Goal: Task Accomplishment & Management: Manage account settings

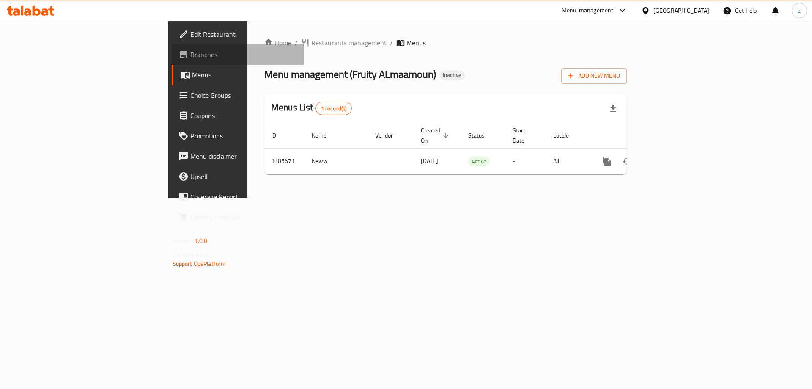
click at [190, 53] on span "Branches" at bounding box center [243, 54] width 107 height 10
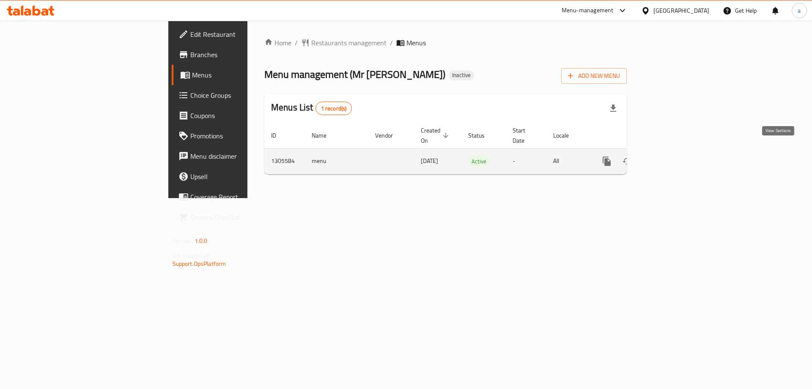
click at [673, 156] on icon "enhanced table" at bounding box center [668, 161] width 10 height 10
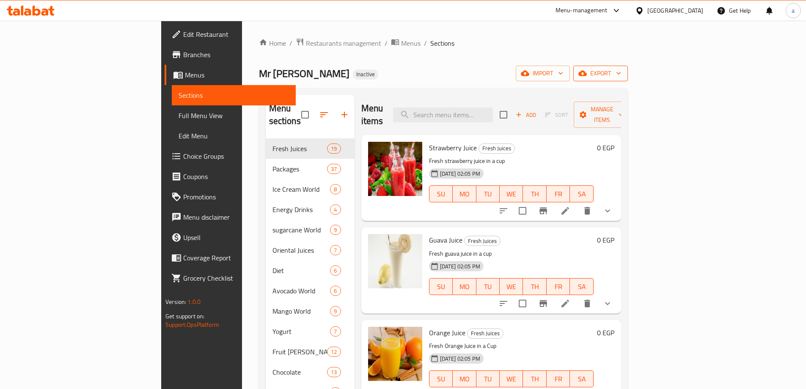
click at [621, 77] on span "export" at bounding box center [600, 73] width 41 height 11
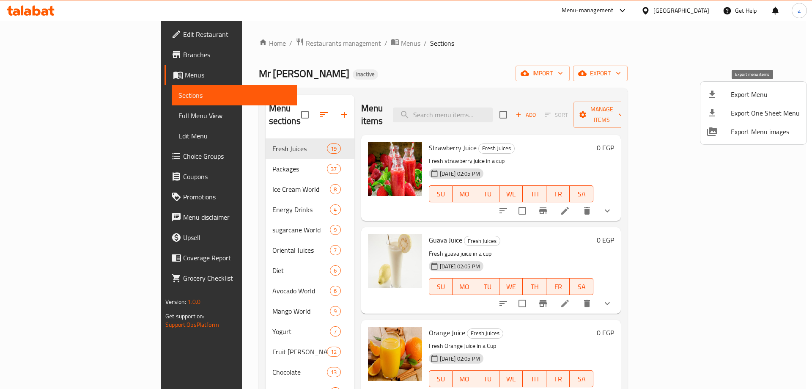
click at [773, 94] on span "Export Menu" at bounding box center [765, 94] width 69 height 10
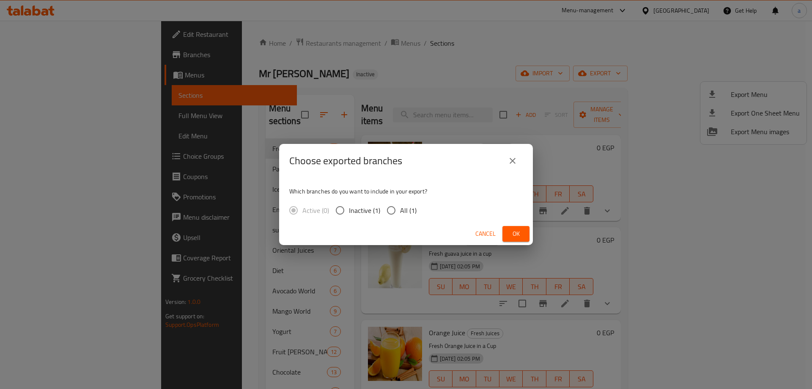
click at [401, 201] on label "All (1)" at bounding box center [399, 210] width 34 height 18
click at [400, 201] on input "All (1)" at bounding box center [391, 210] width 18 height 18
radio input "true"
click at [521, 231] on span "Ok" at bounding box center [516, 233] width 14 height 11
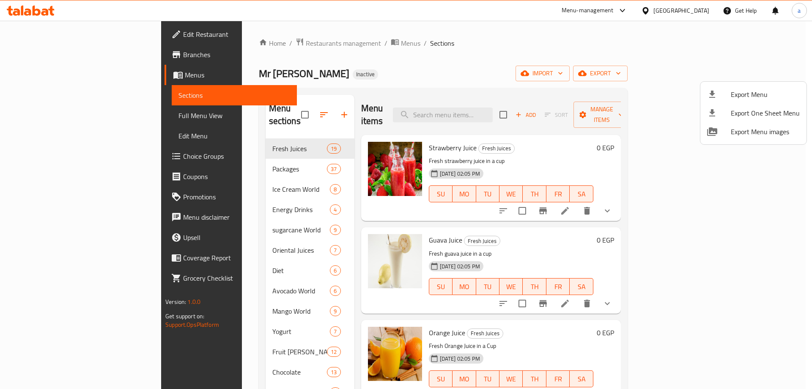
click at [58, 57] on div at bounding box center [406, 194] width 812 height 389
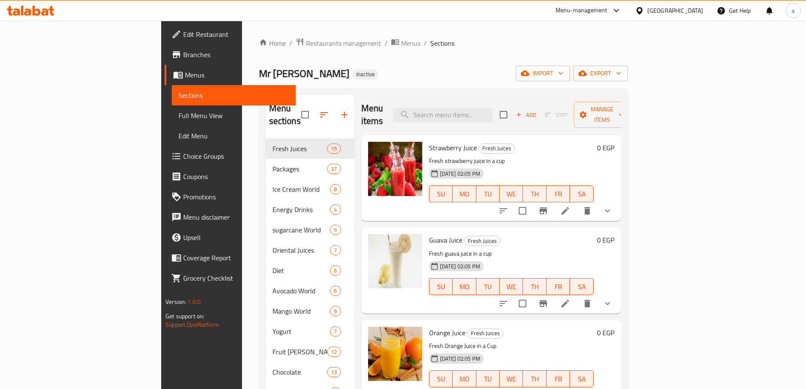
click at [183, 57] on span "Branches" at bounding box center [236, 54] width 106 height 10
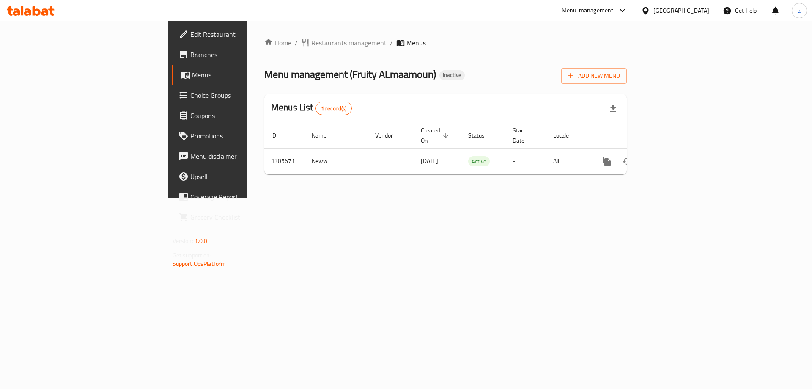
click at [190, 49] on span "Branches" at bounding box center [243, 54] width 107 height 10
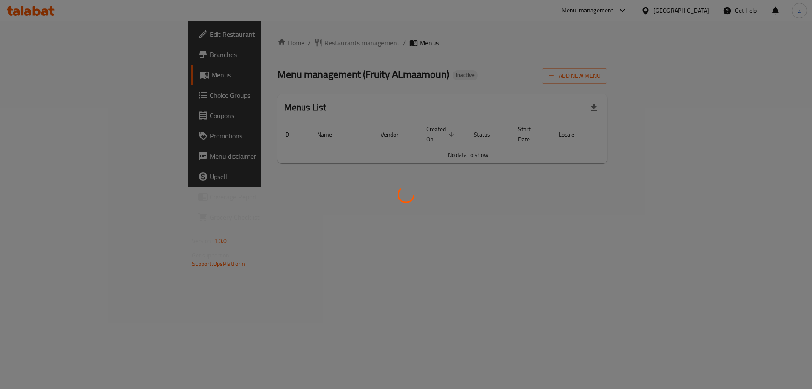
click at [618, 236] on div at bounding box center [406, 194] width 812 height 389
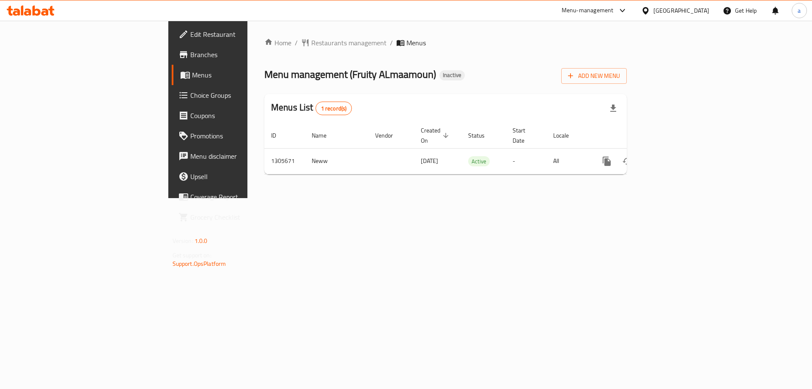
click at [620, 77] on span "Add New Menu" at bounding box center [594, 76] width 52 height 11
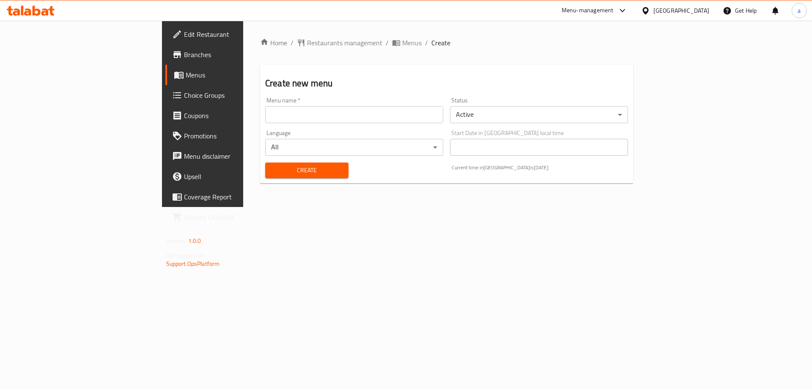
click at [341, 116] on input "text" at bounding box center [354, 114] width 178 height 17
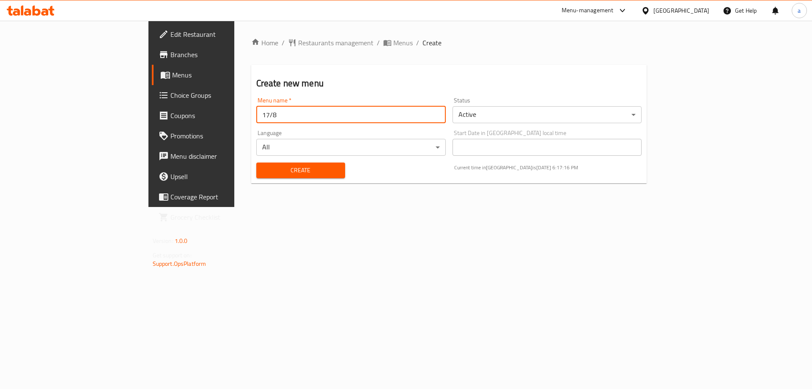
type input "17/8"
click at [256, 162] on button "Create" at bounding box center [300, 170] width 89 height 16
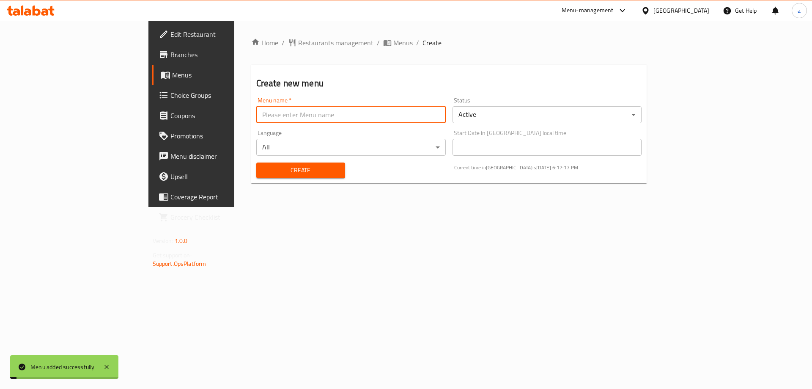
click at [393, 41] on span "Menus" at bounding box center [402, 43] width 19 height 10
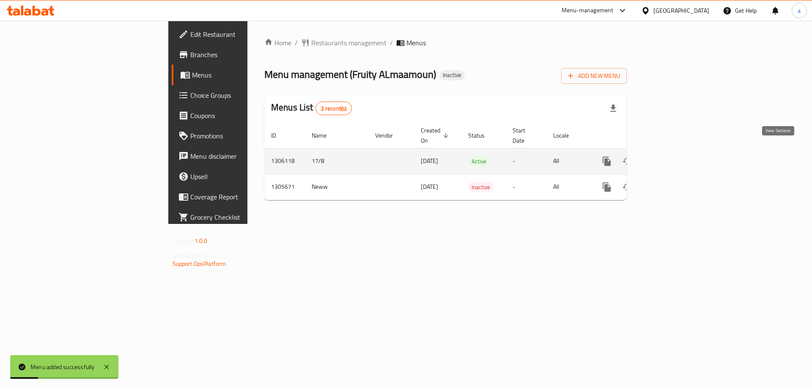
click at [678, 151] on link "enhanced table" at bounding box center [668, 161] width 20 height 20
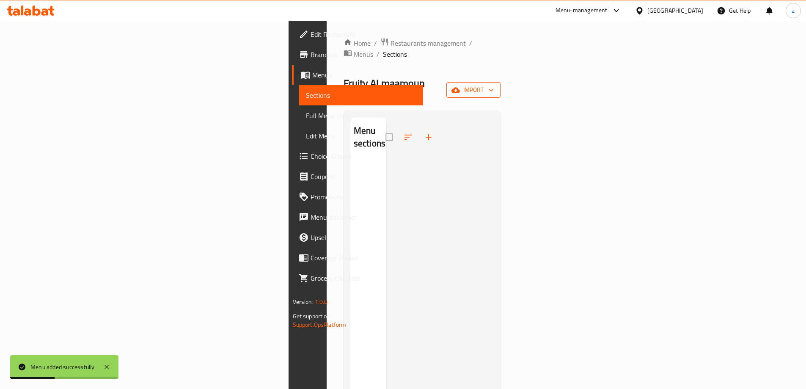
click at [494, 85] on span "import" at bounding box center [473, 90] width 41 height 11
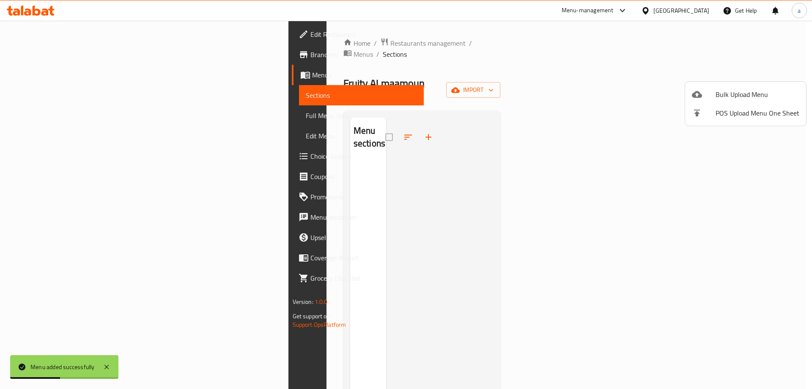
click at [743, 86] on li "Bulk Upload Menu" at bounding box center [745, 94] width 121 height 19
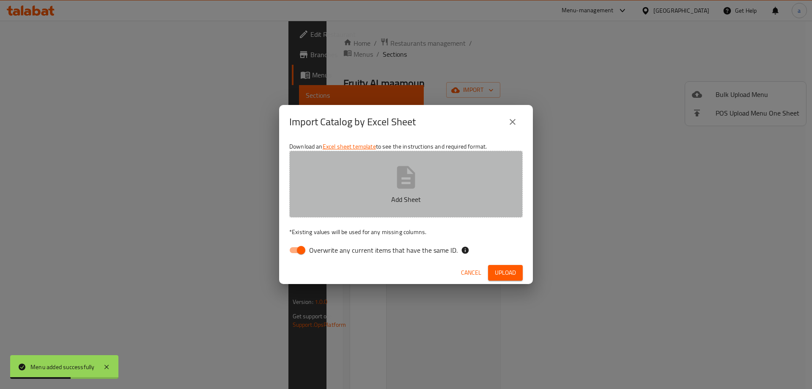
click at [494, 156] on button "Add Sheet" at bounding box center [406, 184] width 234 height 67
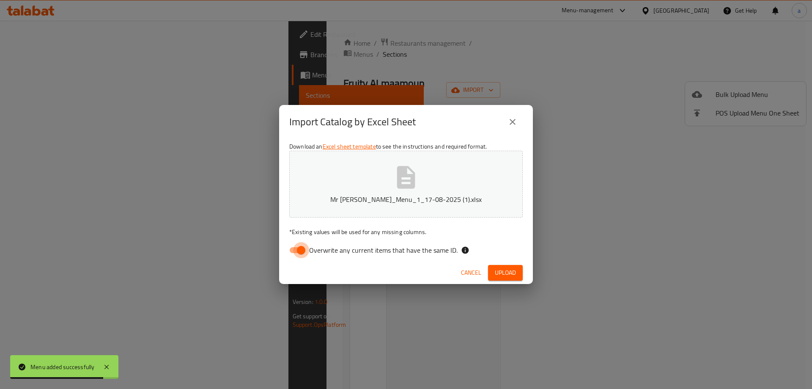
click at [304, 253] on input "Overwrite any current items that have the same ID." at bounding box center [301, 250] width 48 height 16
checkbox input "false"
click at [509, 274] on span "Upload" at bounding box center [505, 272] width 21 height 11
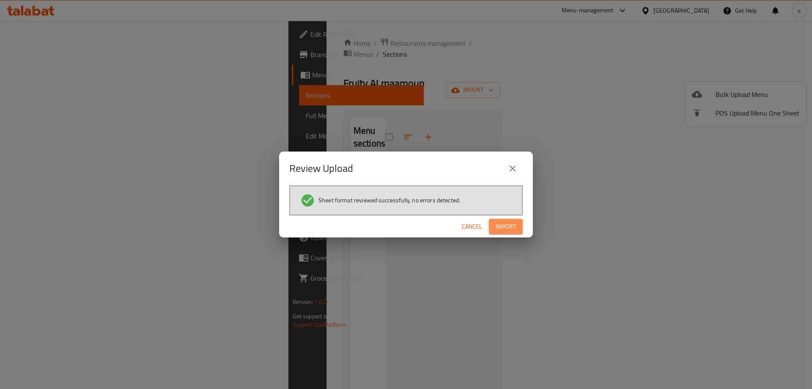
click at [506, 230] on span "Import" at bounding box center [506, 226] width 20 height 11
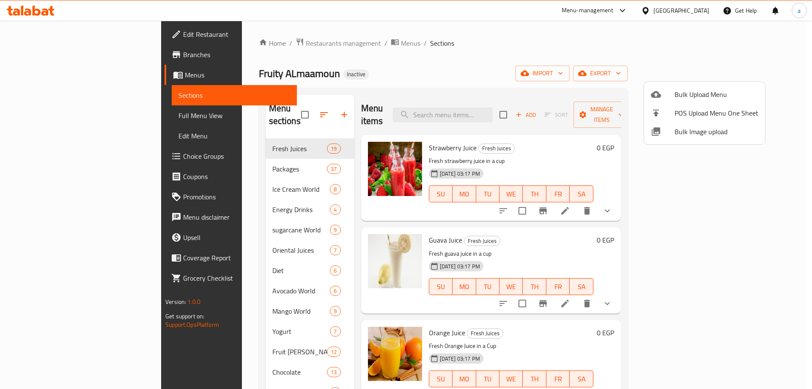
click at [805, 146] on div at bounding box center [406, 194] width 812 height 389
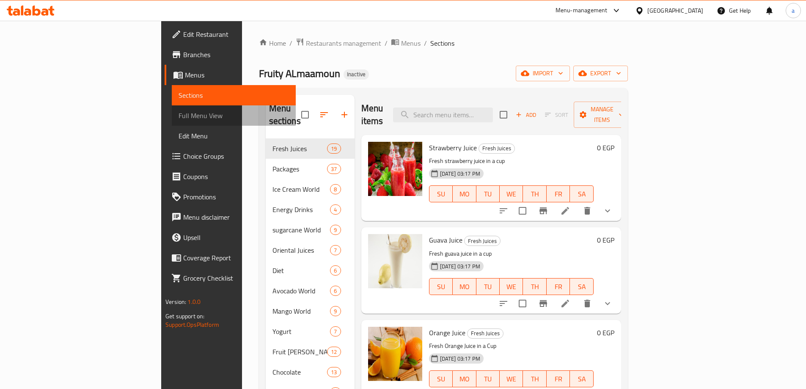
click at [179, 118] on span "Full Menu View" at bounding box center [234, 115] width 110 height 10
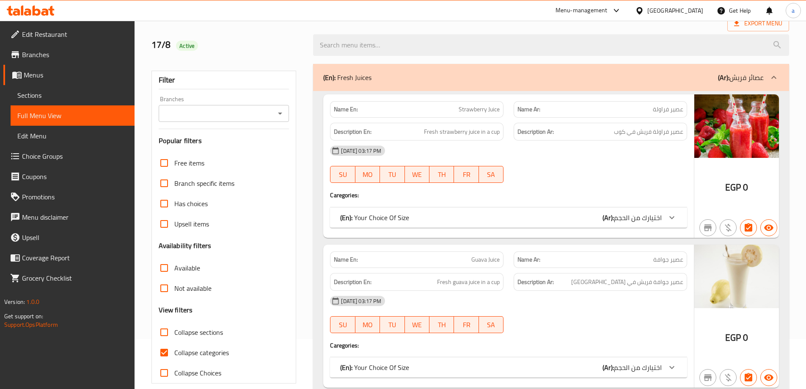
scroll to position [127, 0]
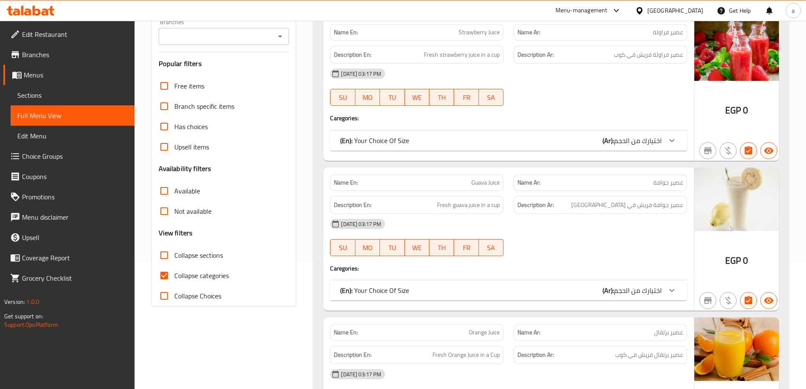
click at [200, 277] on span "Collapse categories" at bounding box center [201, 275] width 55 height 10
click at [174, 277] on input "Collapse categories" at bounding box center [164, 275] width 20 height 20
checkbox input "false"
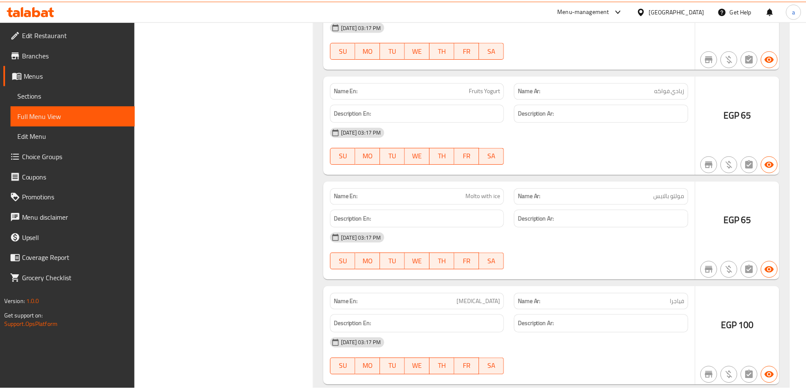
scroll to position [48350, 0]
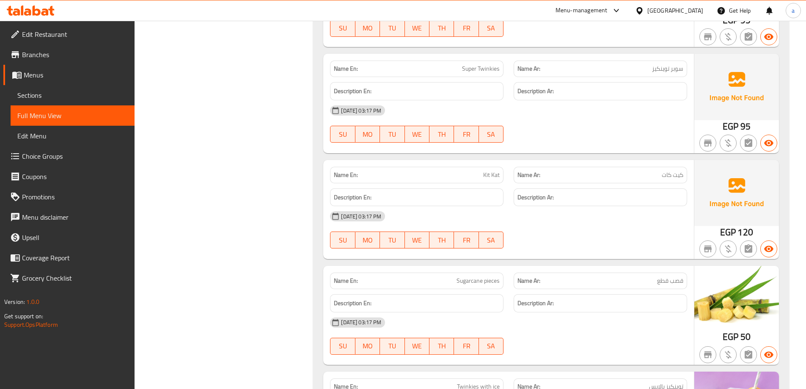
scroll to position [47631, 0]
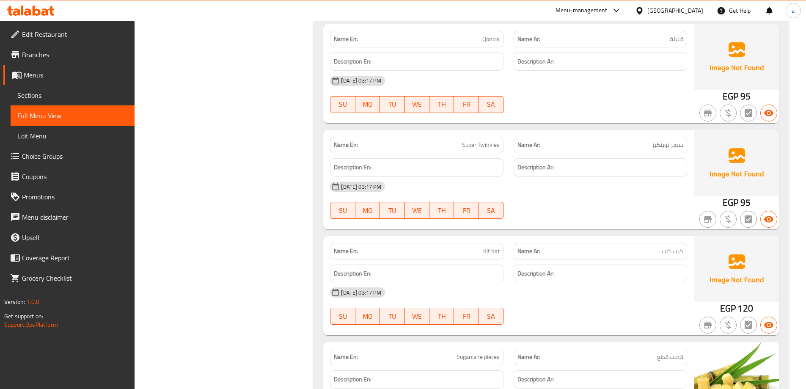
click at [690, 12] on div "[GEOGRAPHIC_DATA]" at bounding box center [675, 10] width 56 height 9
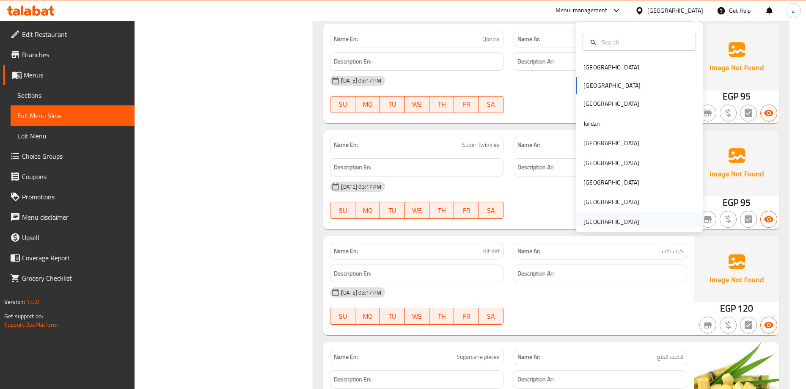
click at [595, 220] on div "United Arab Emirates" at bounding box center [611, 221] width 56 height 9
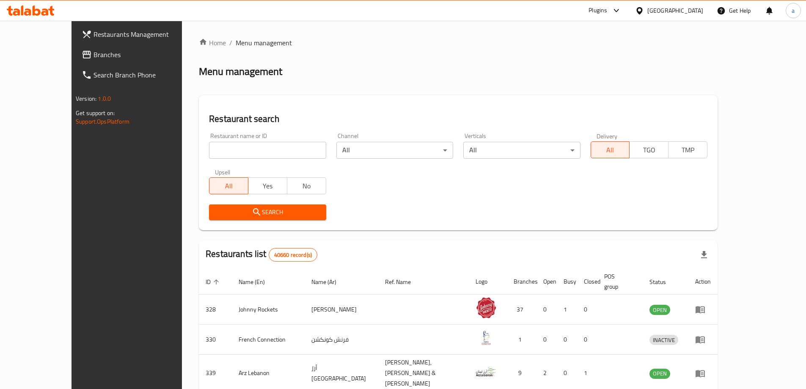
click at [209, 152] on input "search" at bounding box center [267, 150] width 117 height 17
click at [93, 60] on span "Branches" at bounding box center [146, 54] width 106 height 10
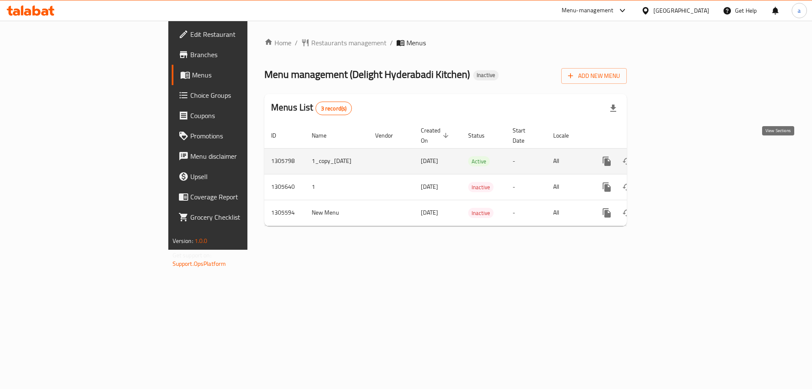
click at [678, 151] on link "enhanced table" at bounding box center [668, 161] width 20 height 20
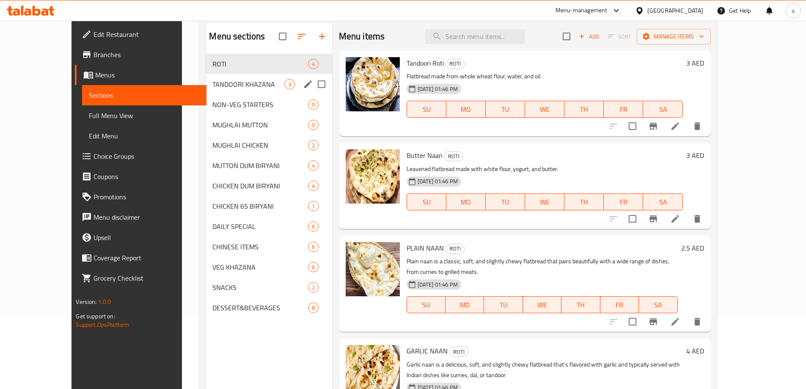
scroll to position [118, 0]
